Goal: Transaction & Acquisition: Purchase product/service

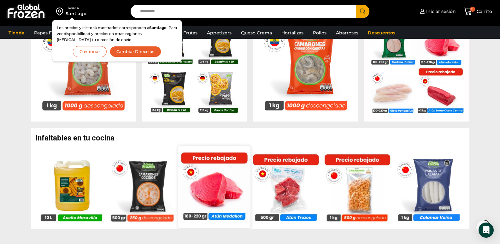
scroll to position [315, 0]
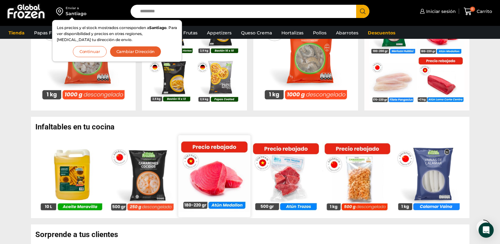
click at [233, 183] on img at bounding box center [214, 176] width 72 height 72
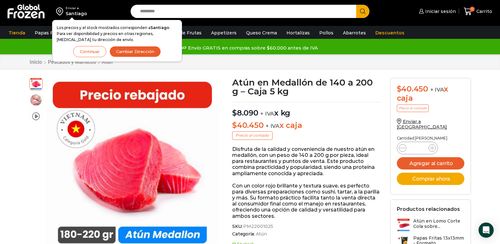
click at [96, 50] on button "Continuar" at bounding box center [89, 51] width 33 height 11
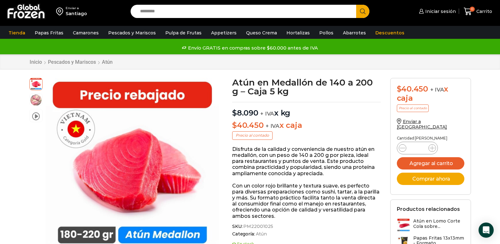
click at [136, 12] on div "Search input Search" at bounding box center [250, 11] width 239 height 13
click at [143, 12] on input "Search input" at bounding box center [245, 11] width 216 height 13
type input "******"
click at [356, 5] on button "Search" at bounding box center [362, 11] width 13 height 13
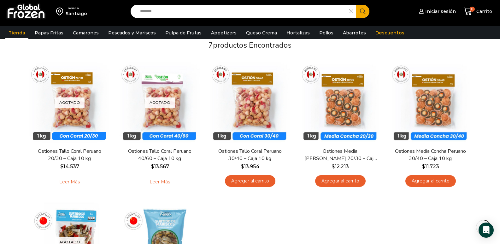
scroll to position [63, 0]
